Goal: Browse casually

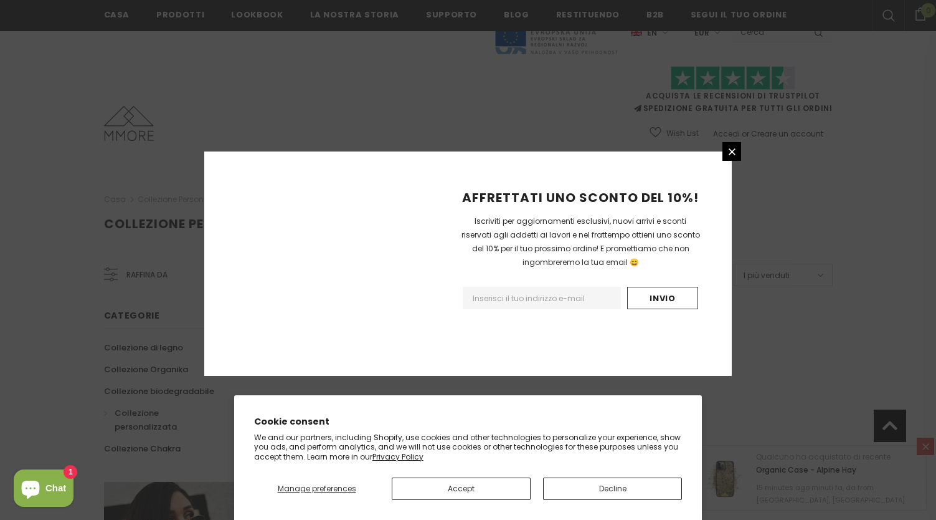
scroll to position [757, 0]
